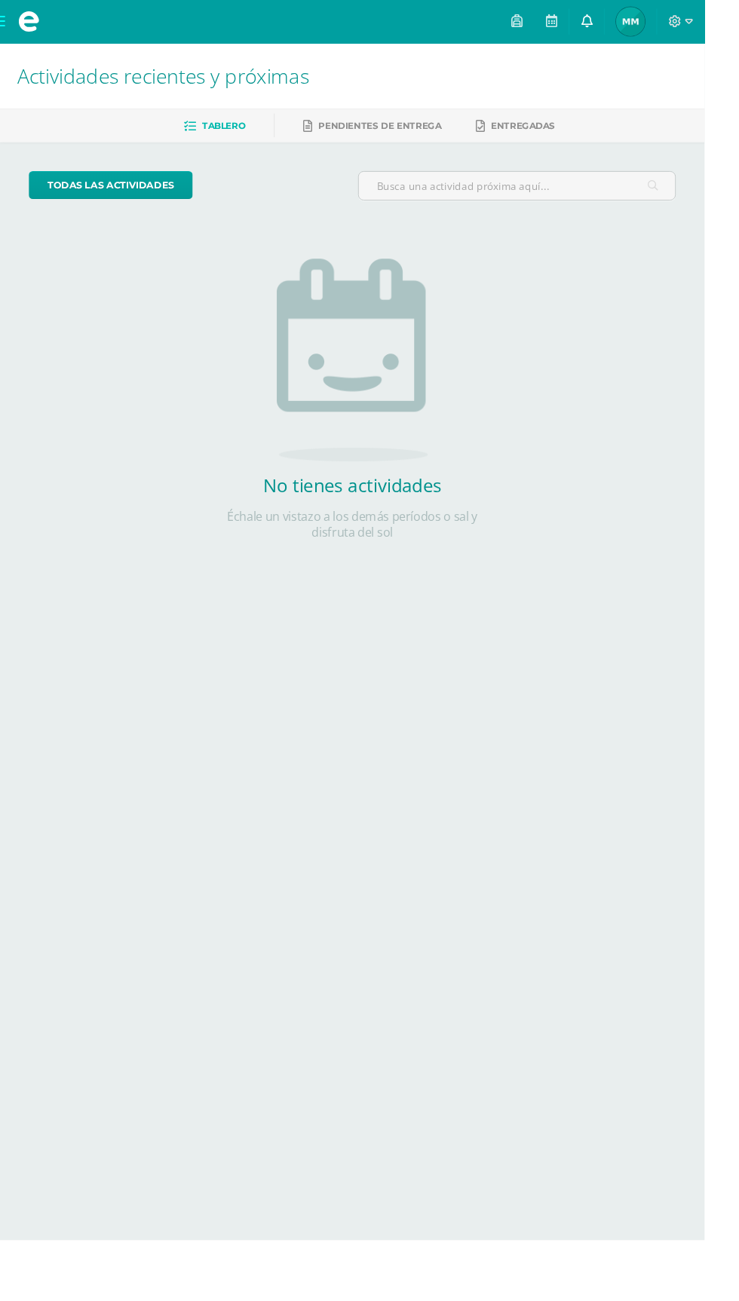
click at [633, 22] on link at bounding box center [615, 22] width 36 height 45
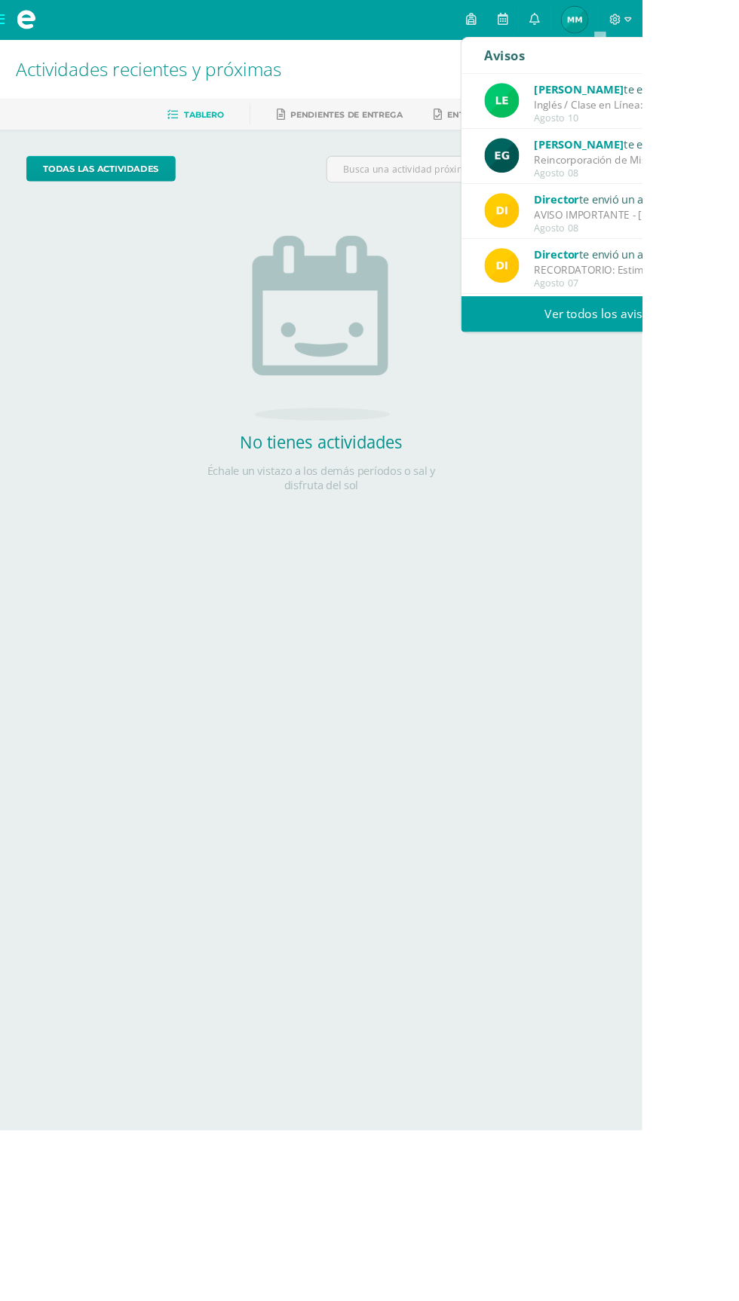
click at [738, 120] on div "Inglés / Clase en Línea: Estimados Padres de Familia: Reciban un atento y cordi…" at bounding box center [720, 120] width 210 height 17
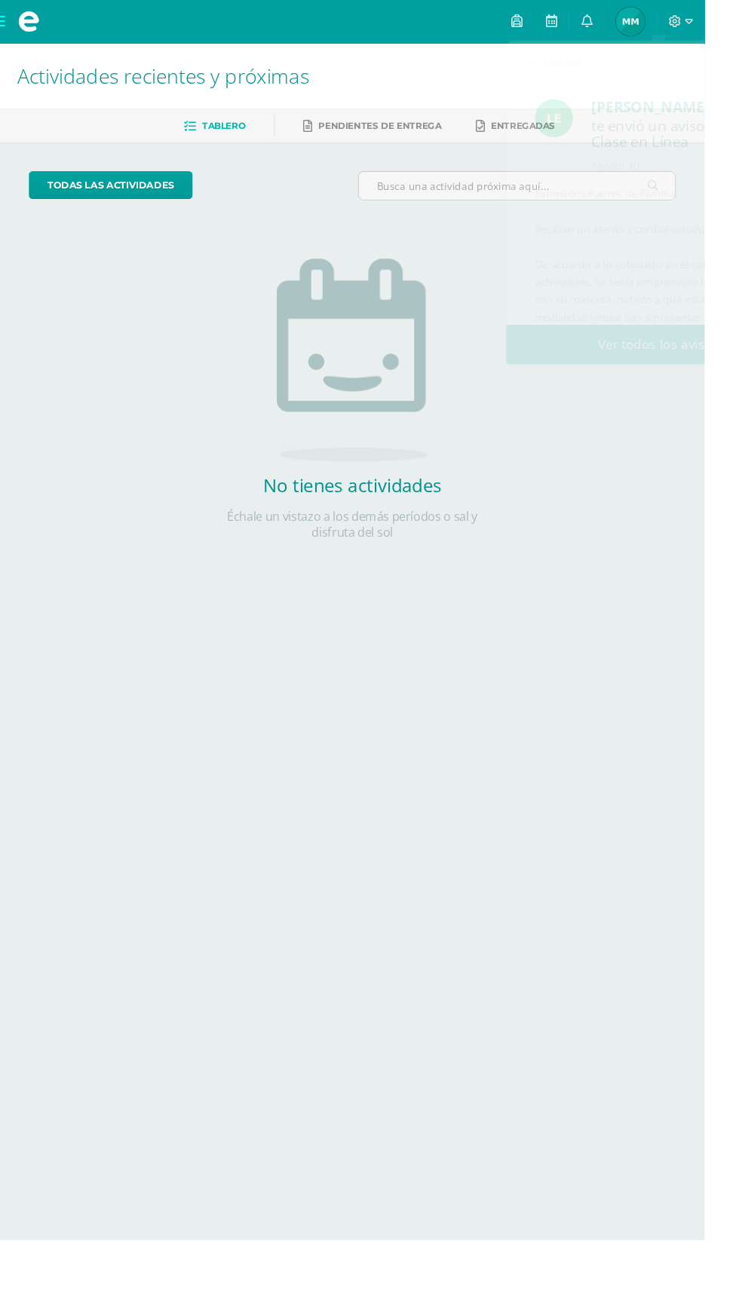
click at [679, 23] on span "Marc Alejandro Mi Perfil" at bounding box center [661, 23] width 36 height 30
click at [633, 25] on link at bounding box center [615, 22] width 36 height 45
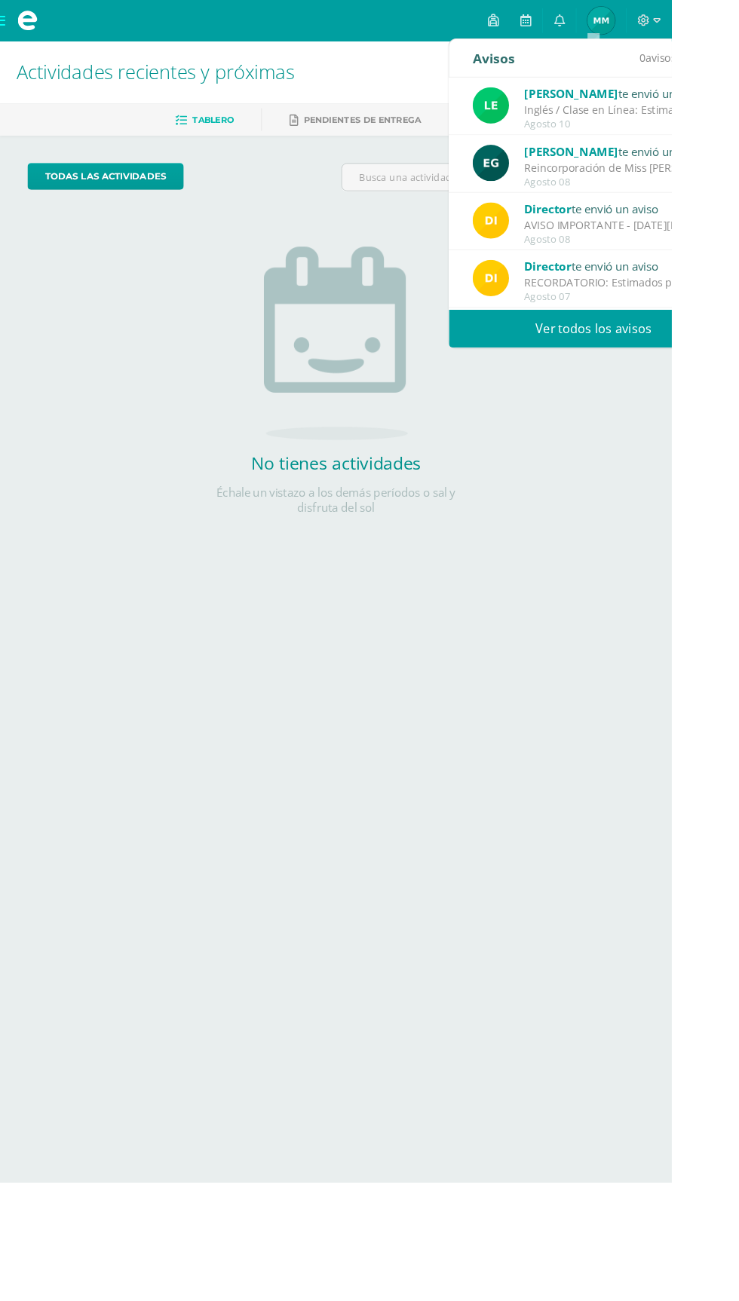
click at [736, 181] on div "Reincorporación de Miss [PERSON_NAME]: Estimados Padres de Familia y Estudiante…" at bounding box center [682, 184] width 210 height 17
